Goal: Task Accomplishment & Management: Use online tool/utility

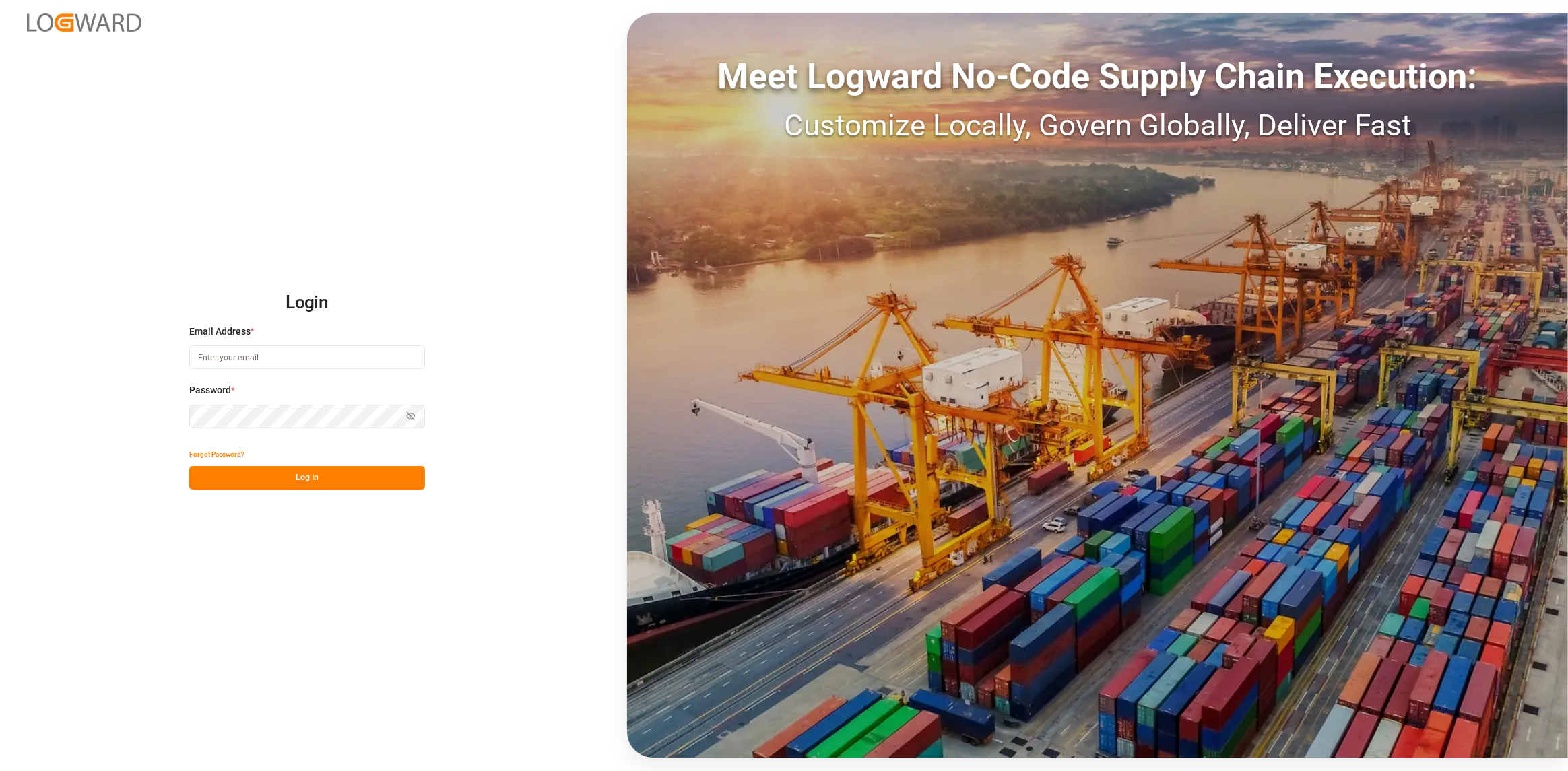
click at [290, 350] on input at bounding box center [306, 357] width 236 height 24
type input "[PERSON_NAME][EMAIL_ADDRESS][DOMAIN_NAME]"
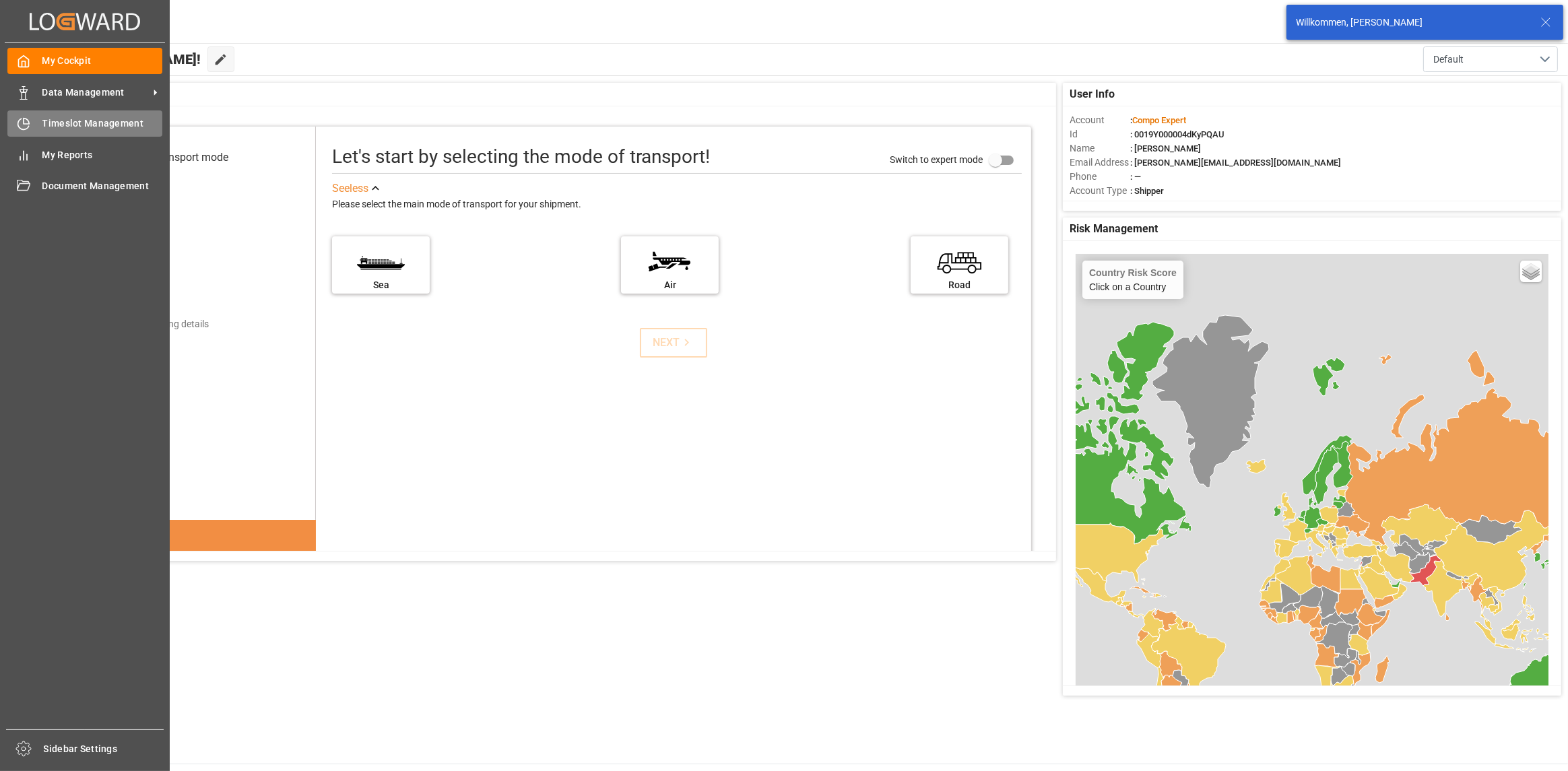
click at [54, 130] on span "Timeslot Management" at bounding box center [103, 123] width 120 height 14
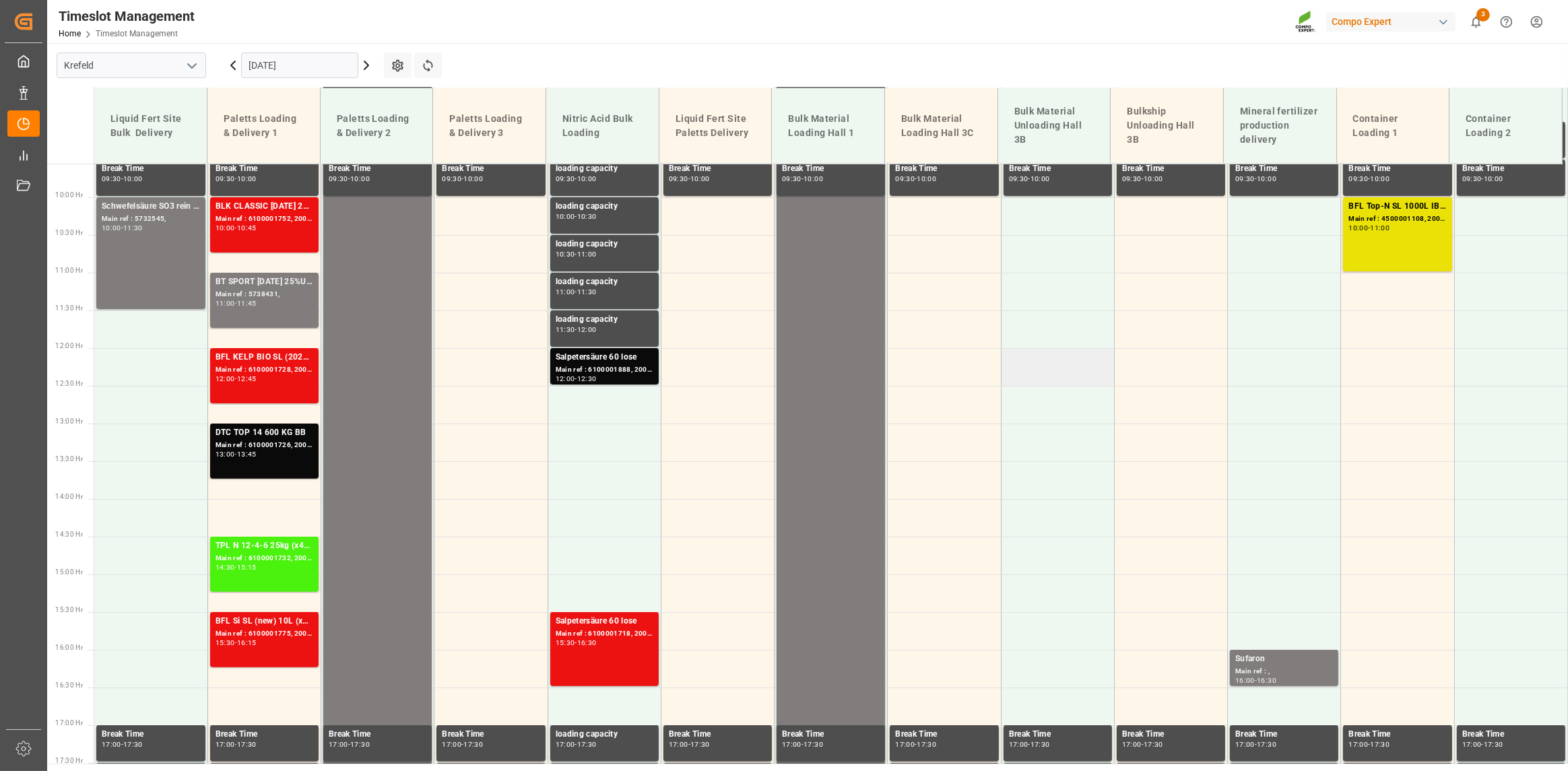
scroll to position [773, 0]
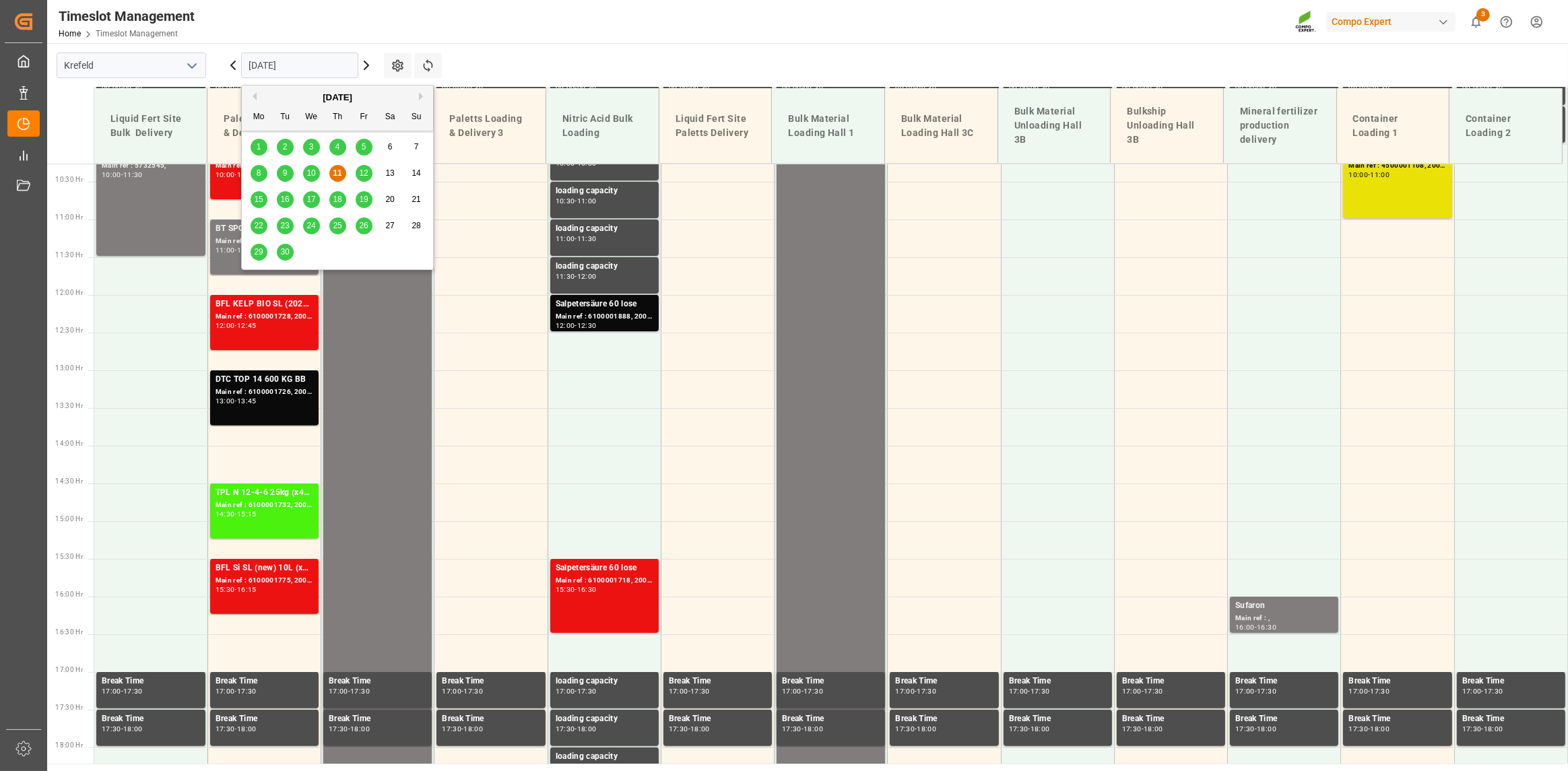
click at [306, 63] on input "[DATE]" at bounding box center [300, 66] width 117 height 26
click at [360, 174] on span "12" at bounding box center [363, 173] width 8 height 9
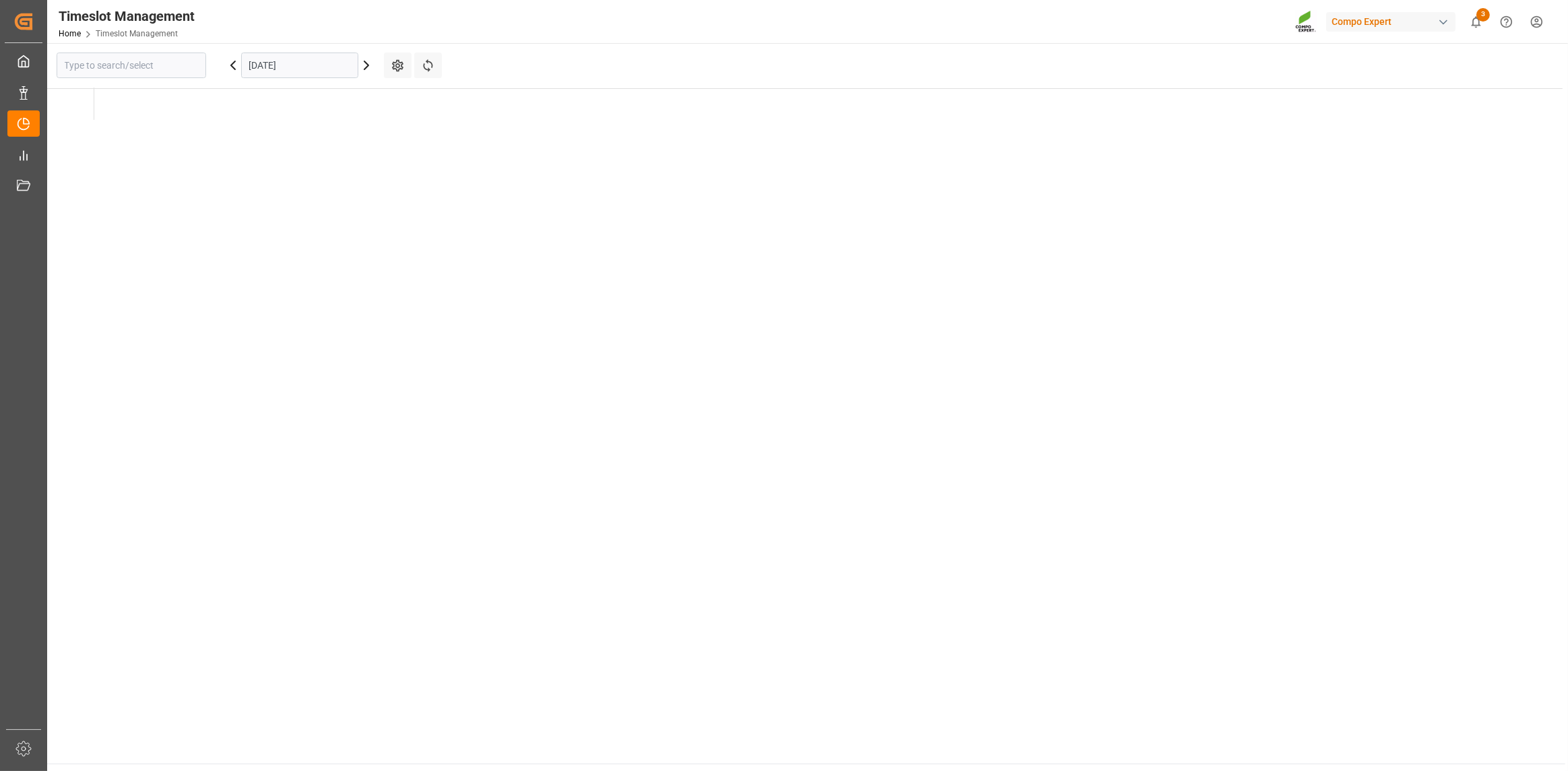
type input "Krefeld"
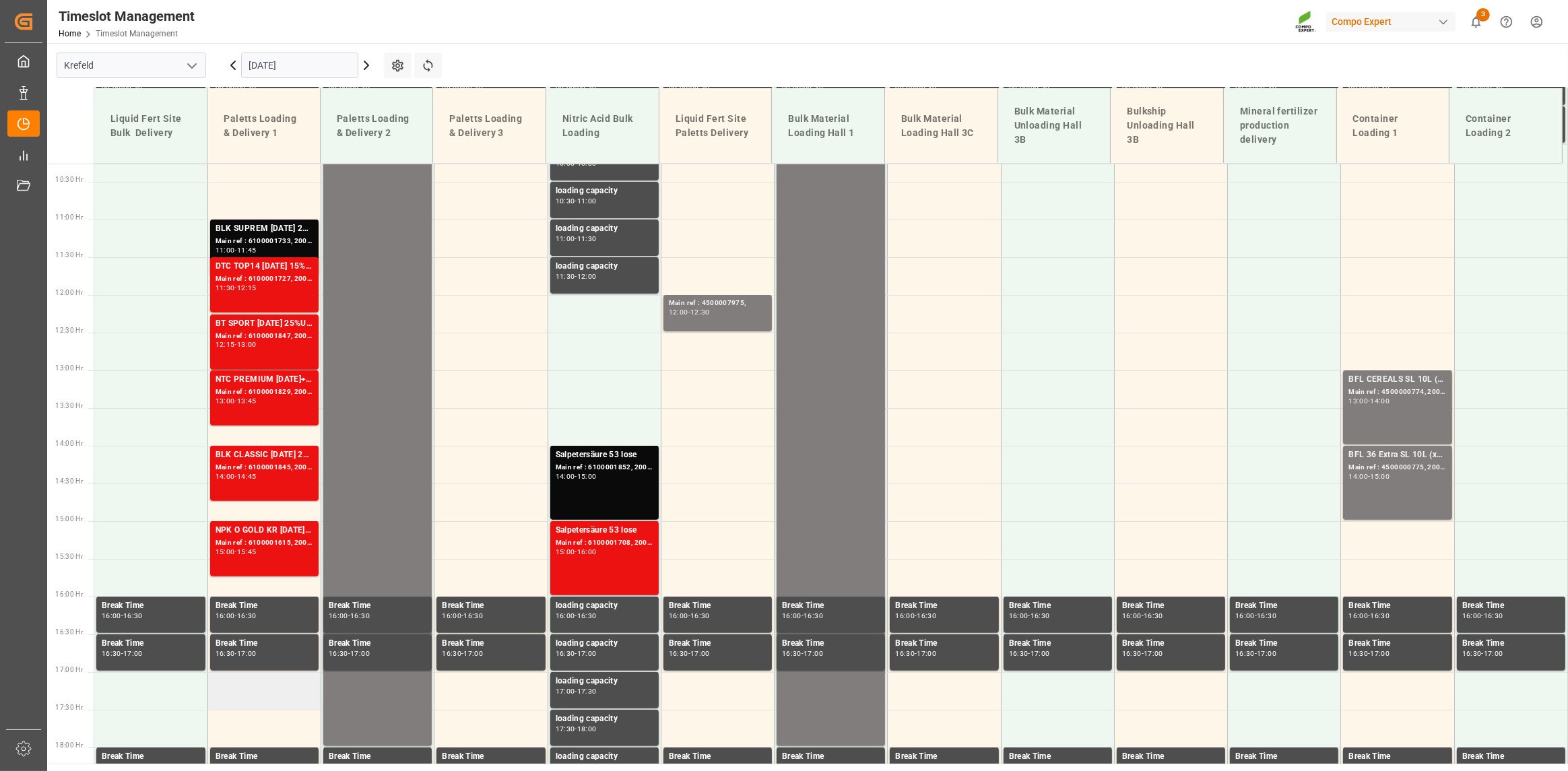
click at [239, 692] on td at bounding box center [264, 690] width 113 height 37
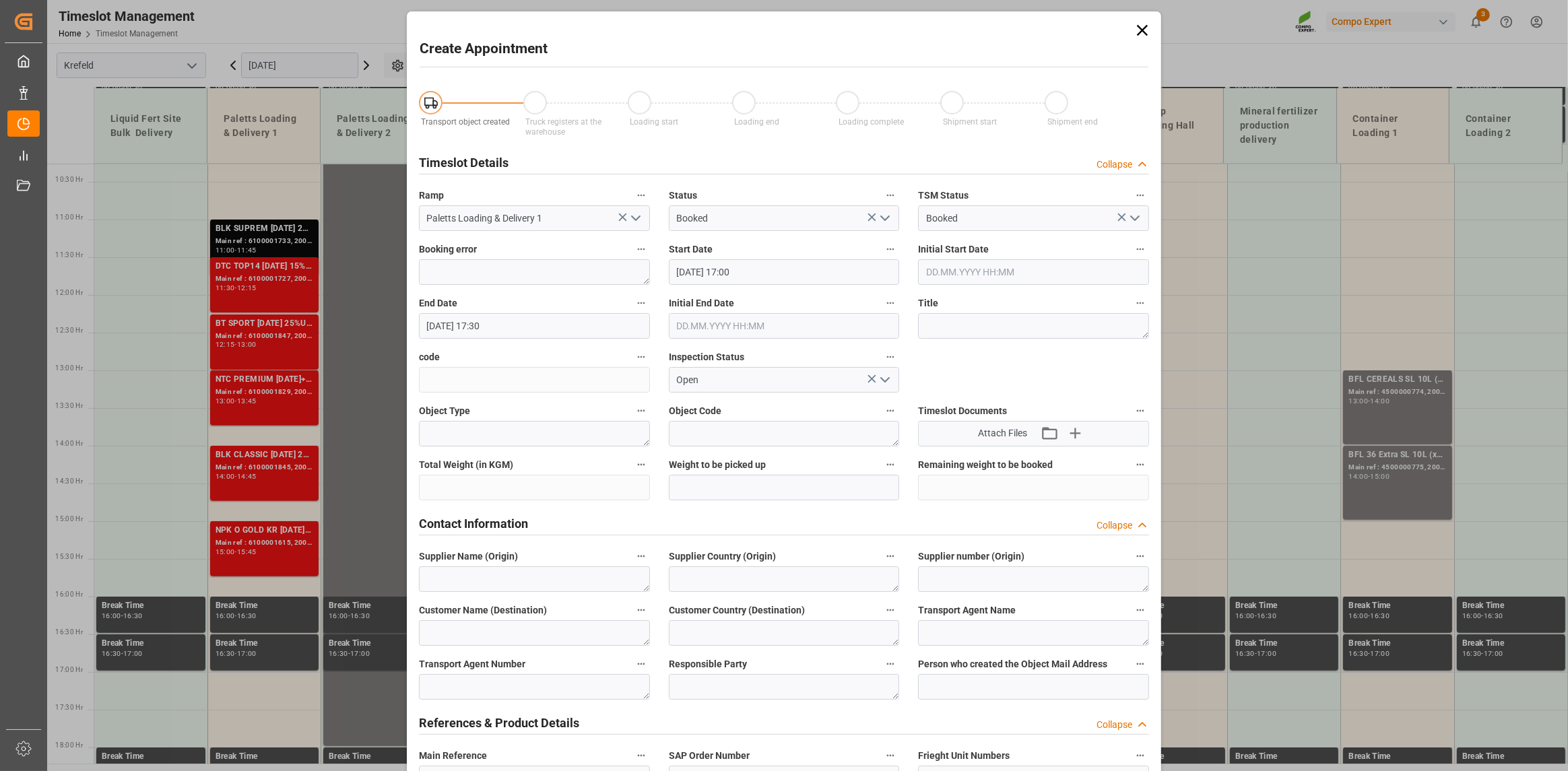
type input "[DATE] 17:00"
type input "[DATE] 17:30"
click at [1143, 28] on icon at bounding box center [1143, 30] width 11 height 11
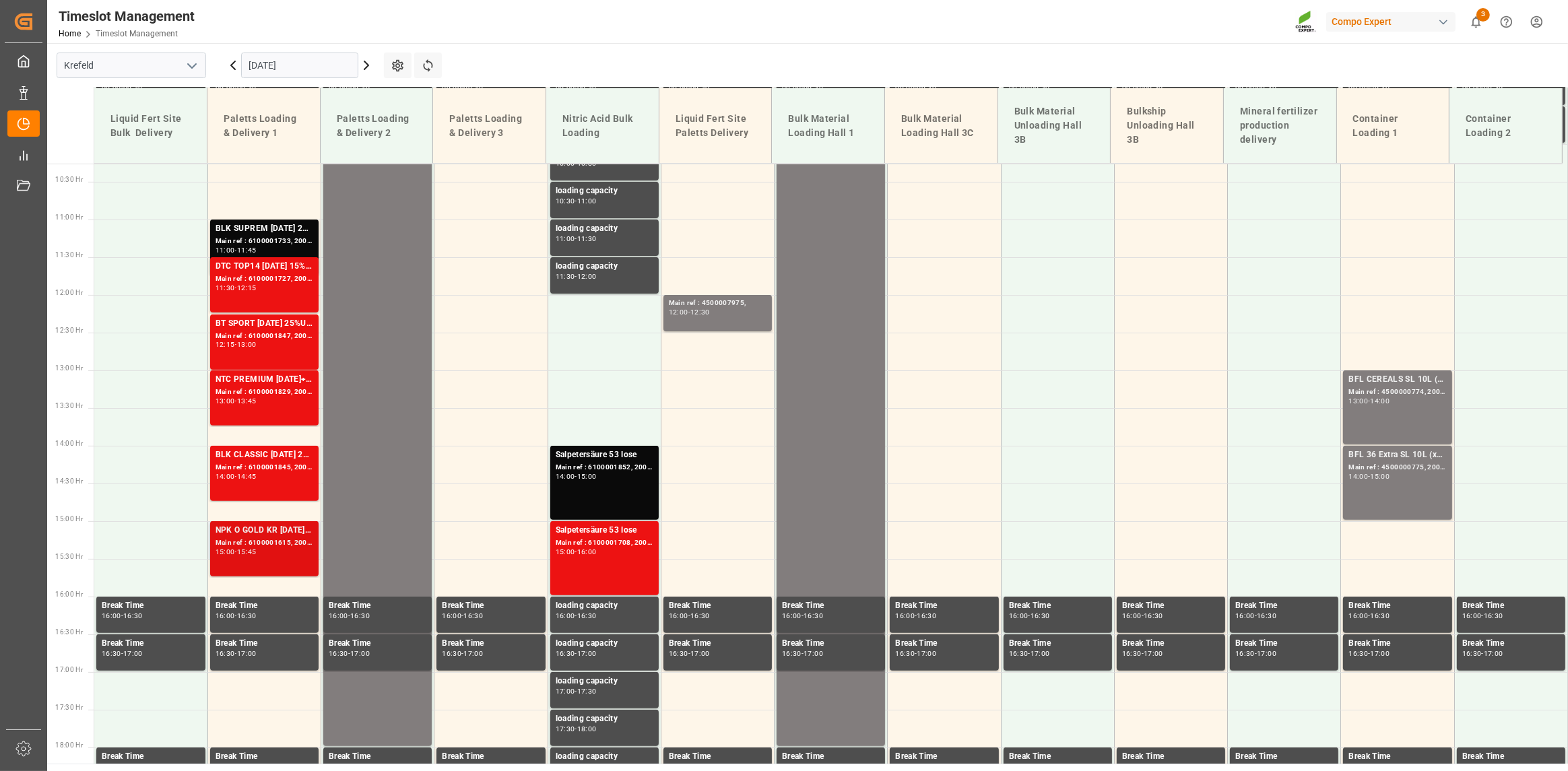
scroll to position [841, 0]
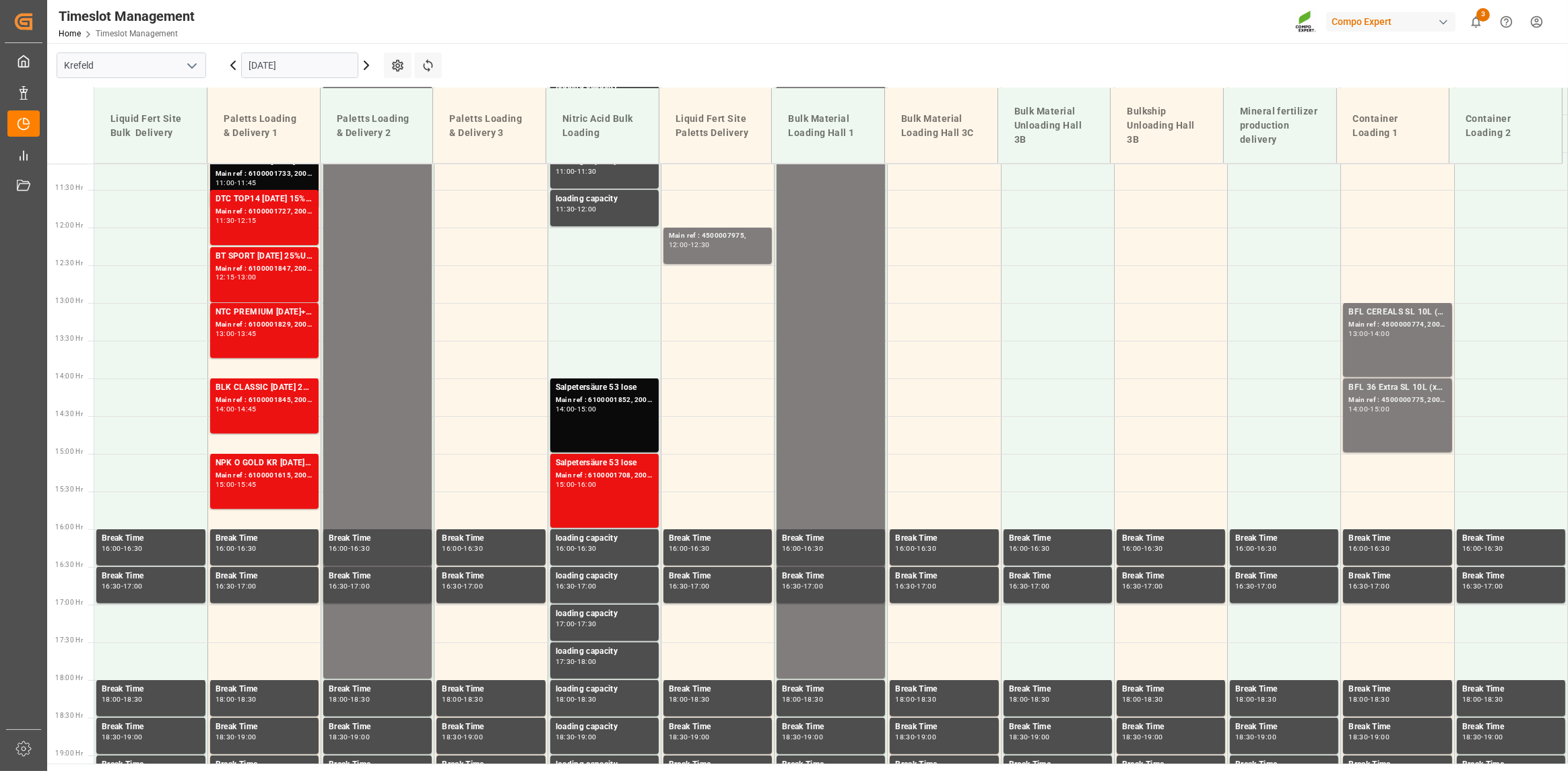
click at [291, 75] on input "[DATE]" at bounding box center [300, 66] width 117 height 26
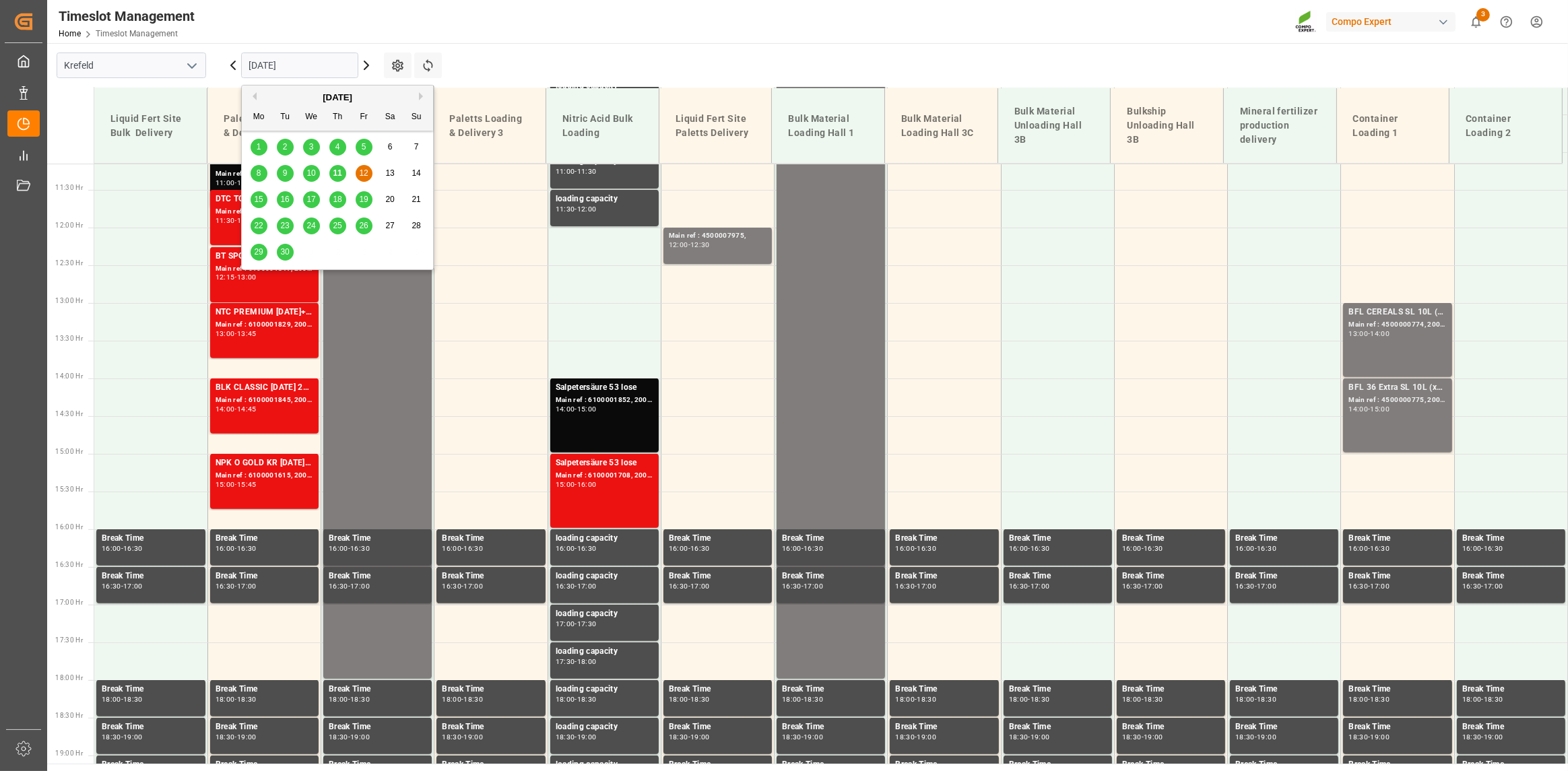
click at [341, 172] on span "11" at bounding box center [337, 173] width 8 height 9
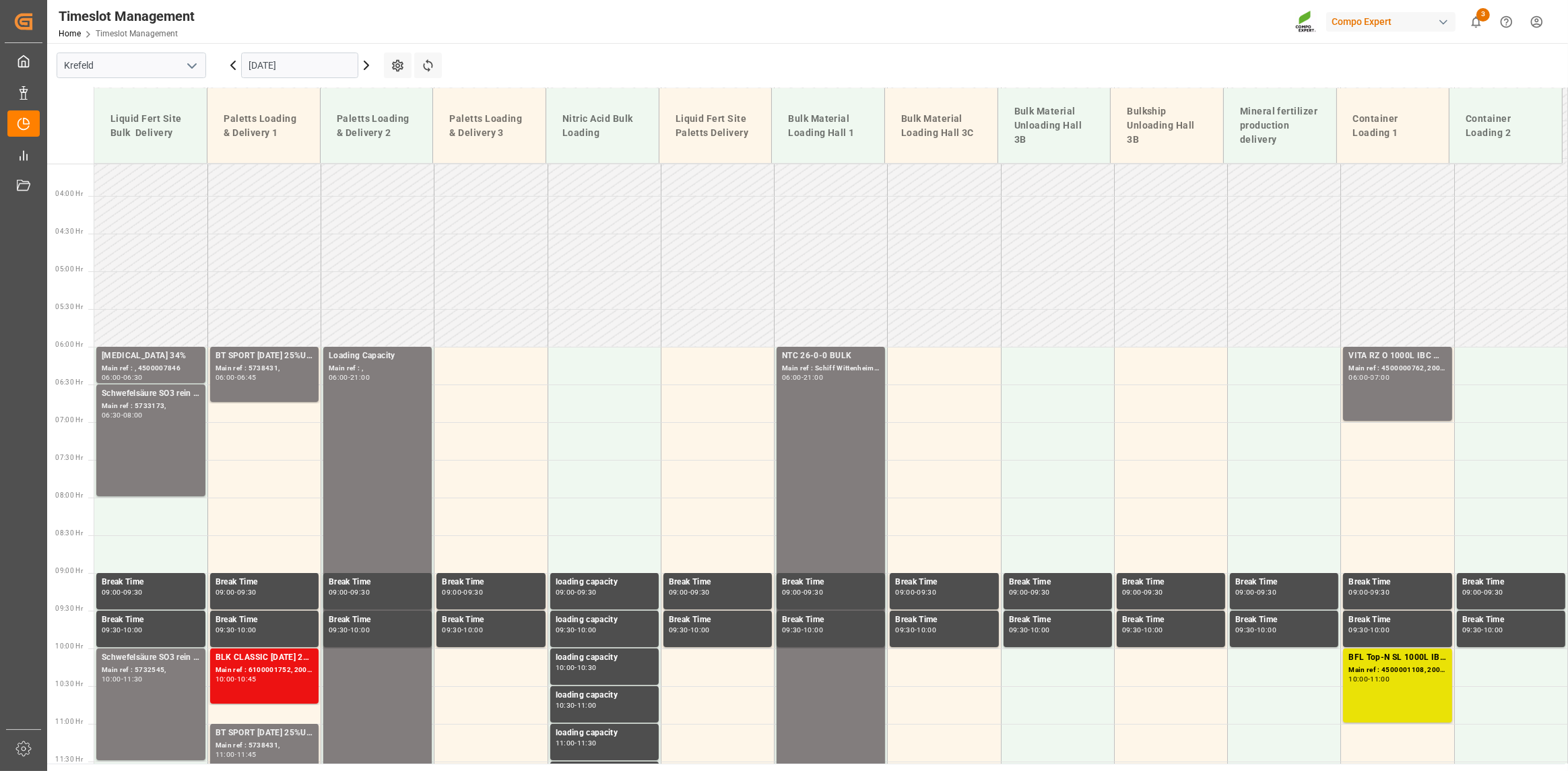
scroll to position [200, 0]
